Goal: Information Seeking & Learning: Learn about a topic

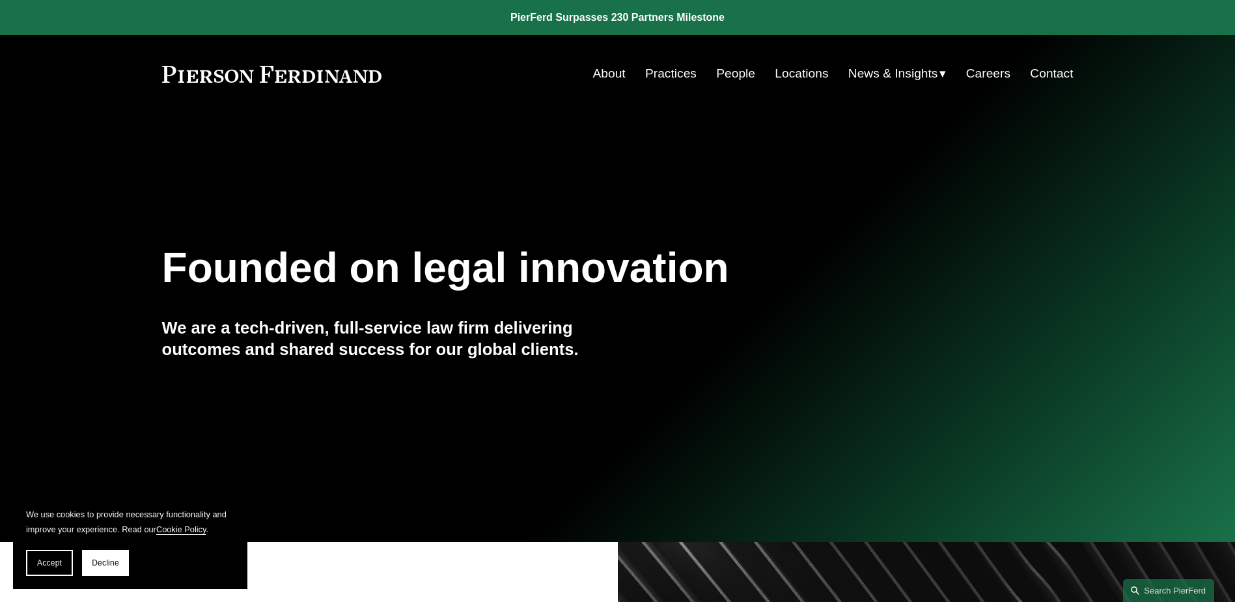
click at [731, 78] on link "People" at bounding box center [735, 73] width 39 height 25
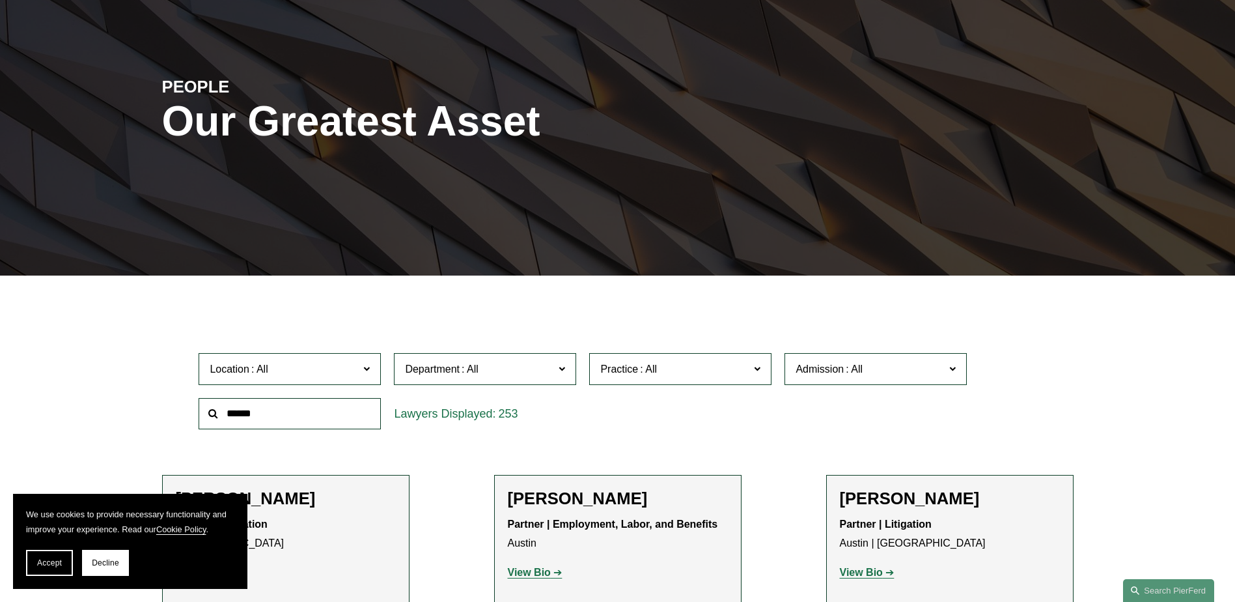
scroll to position [195, 0]
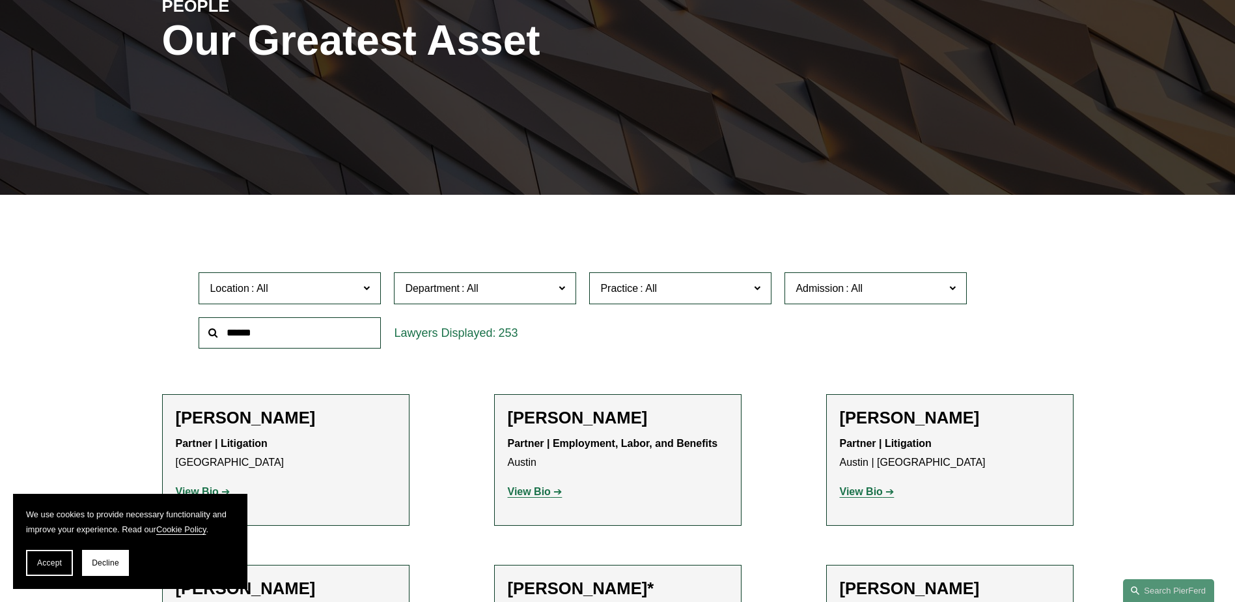
click at [328, 335] on input "text" at bounding box center [290, 333] width 182 height 32
type input "*******"
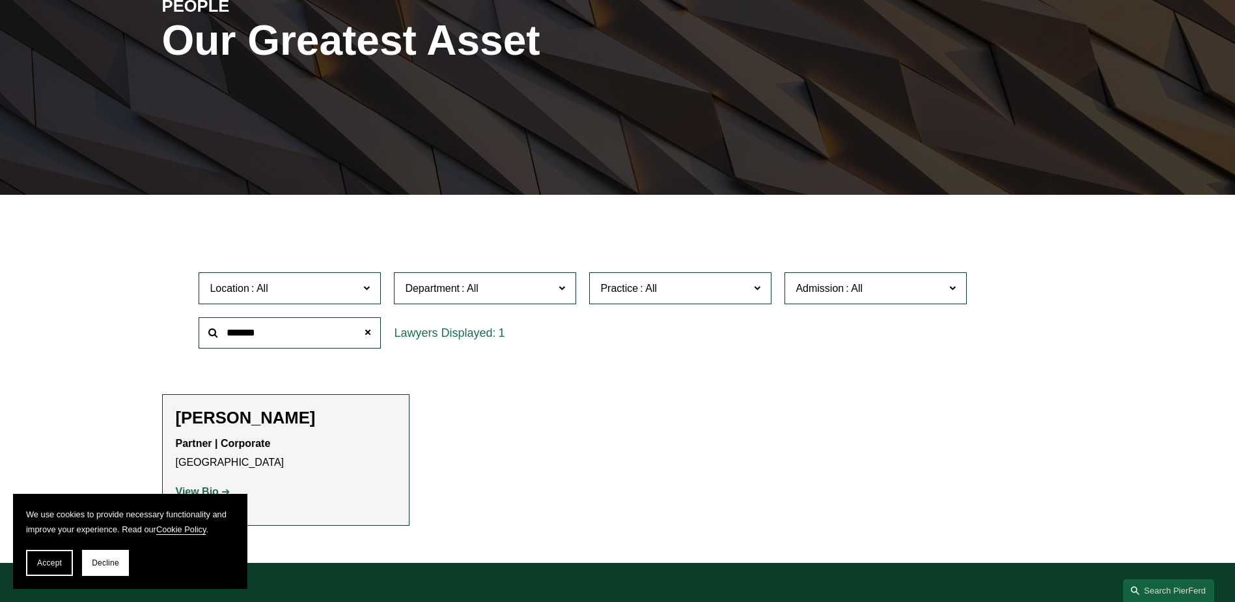
click at [217, 485] on p "View Bio" at bounding box center [286, 492] width 220 height 19
click at [214, 488] on strong "View Bio" at bounding box center [197, 491] width 43 height 11
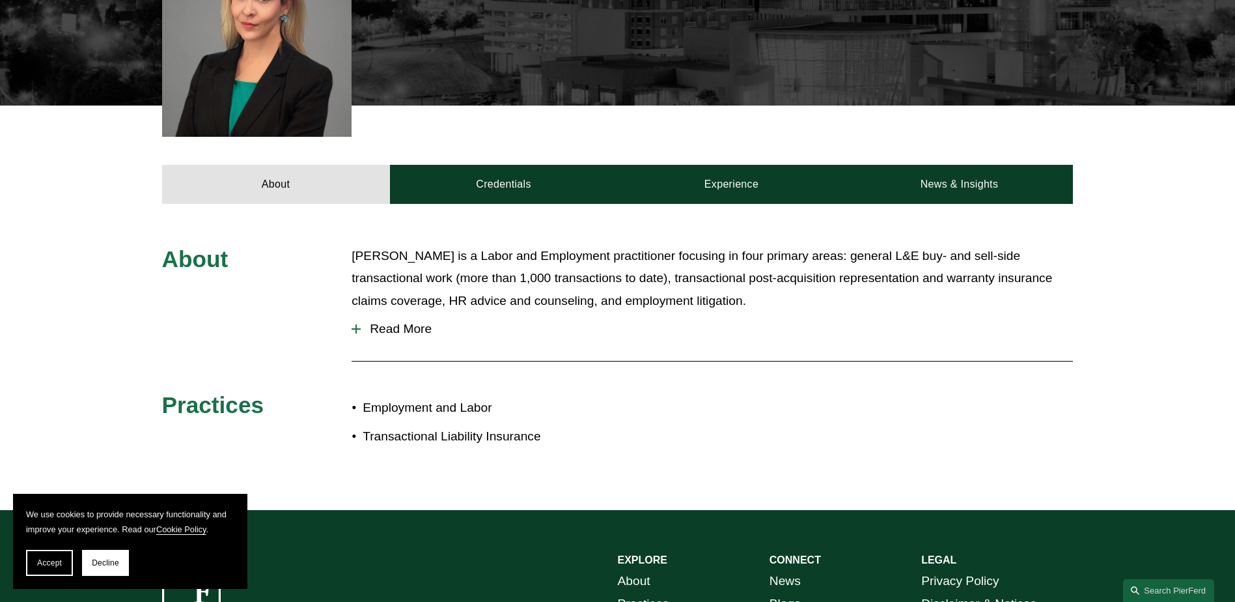
scroll to position [586, 0]
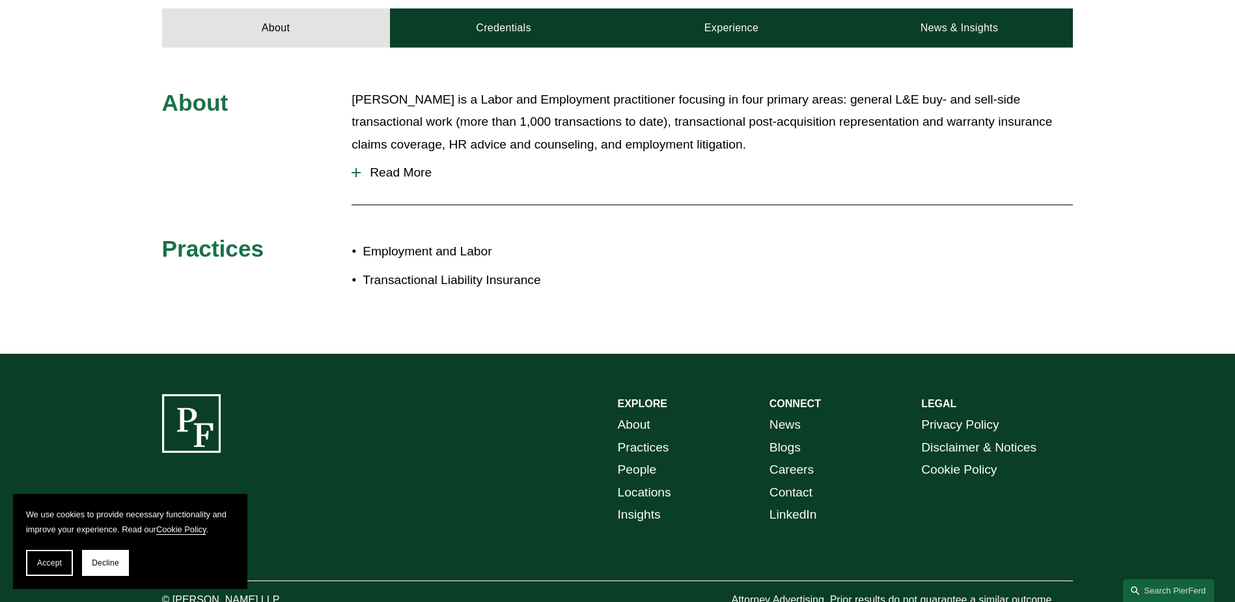
click at [359, 156] on button "Read More" at bounding box center [712, 173] width 721 height 34
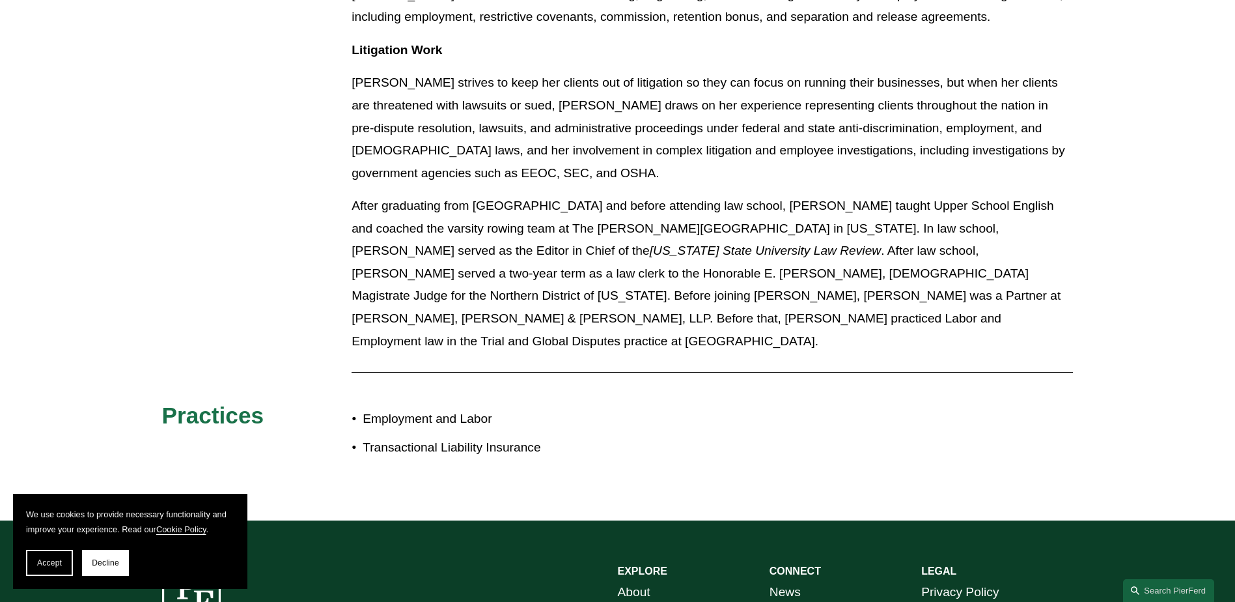
scroll to position [1498, 0]
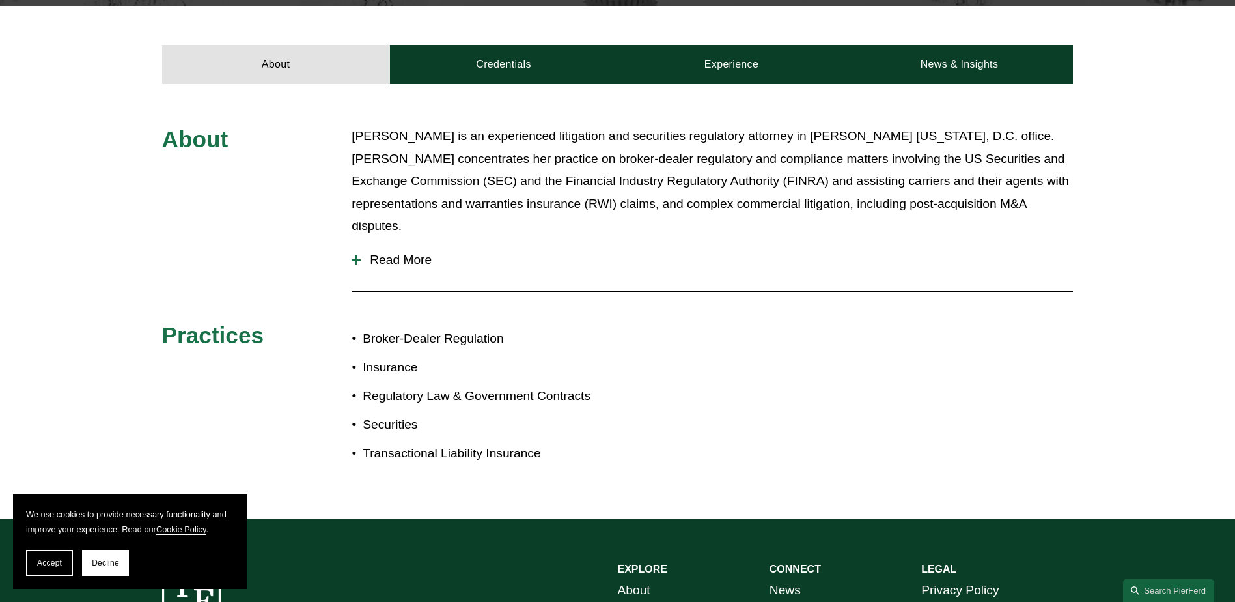
scroll to position [456, 0]
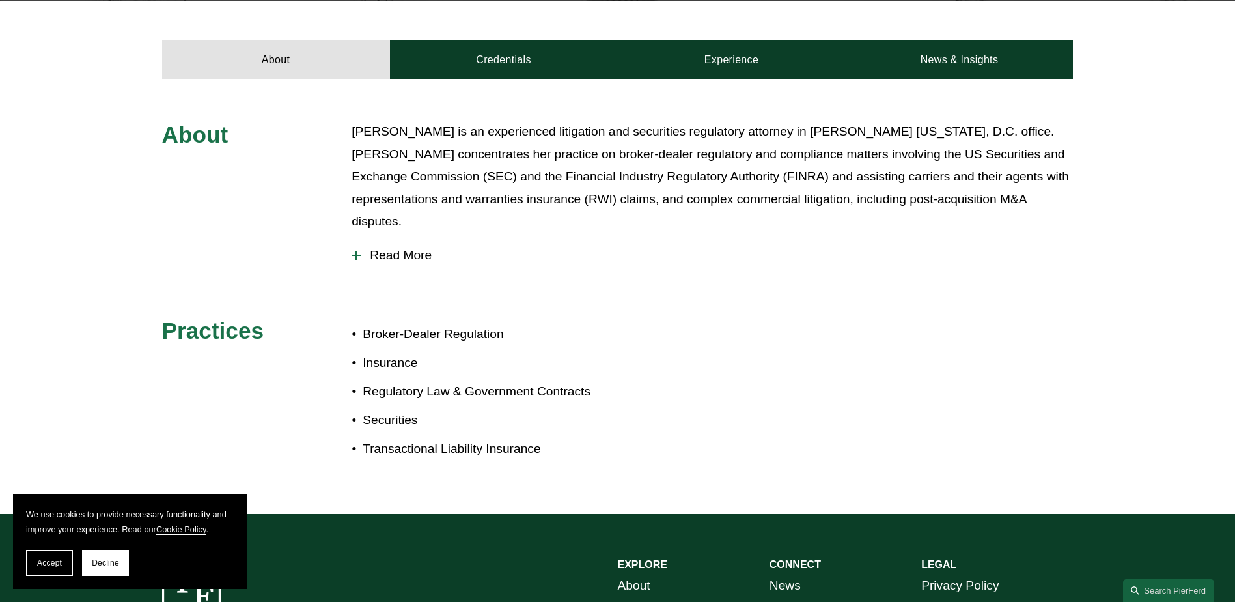
click at [394, 238] on button "Read More" at bounding box center [712, 255] width 721 height 34
